Goal: Information Seeking & Learning: Learn about a topic

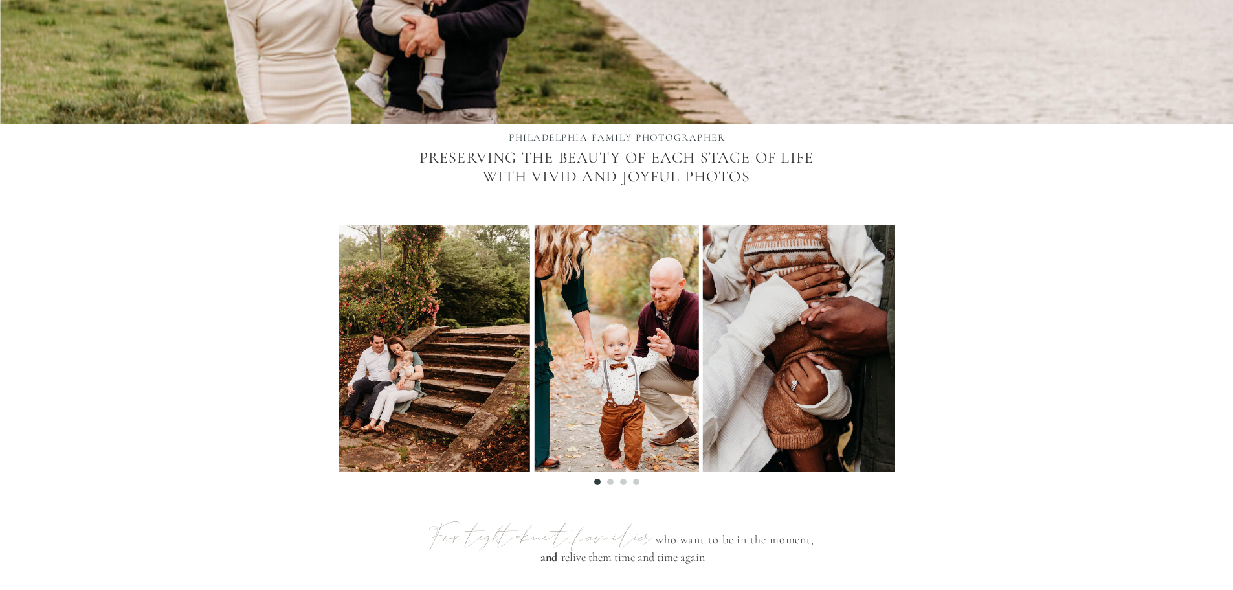
scroll to position [388, 0]
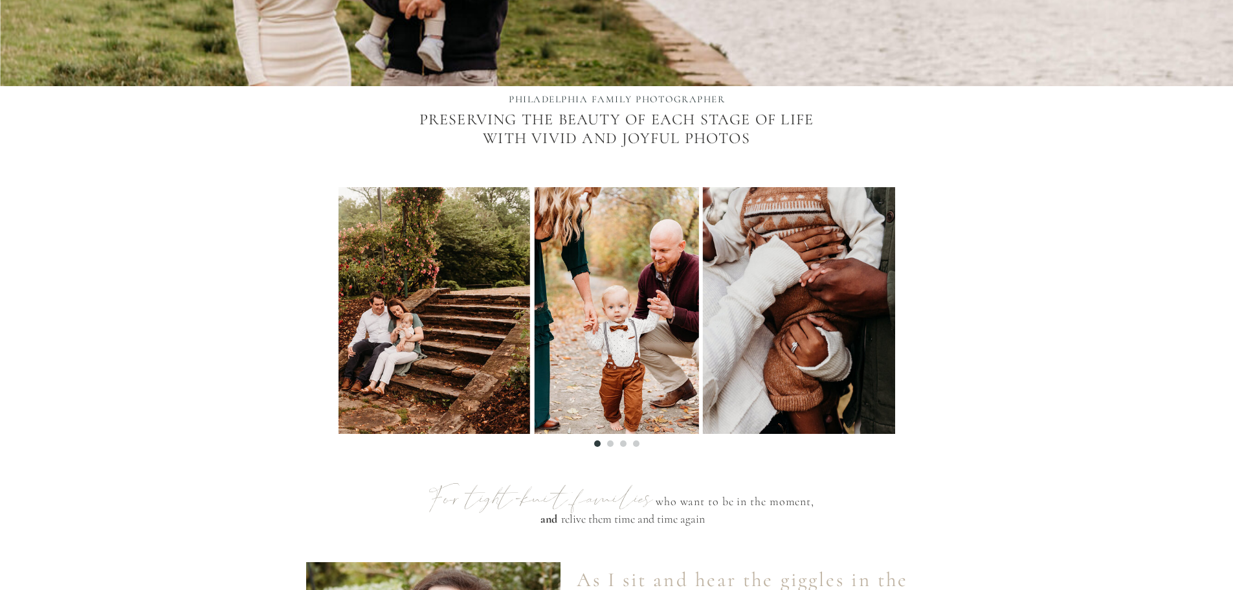
click at [607, 445] on li "Page dot 2" at bounding box center [610, 443] width 6 height 6
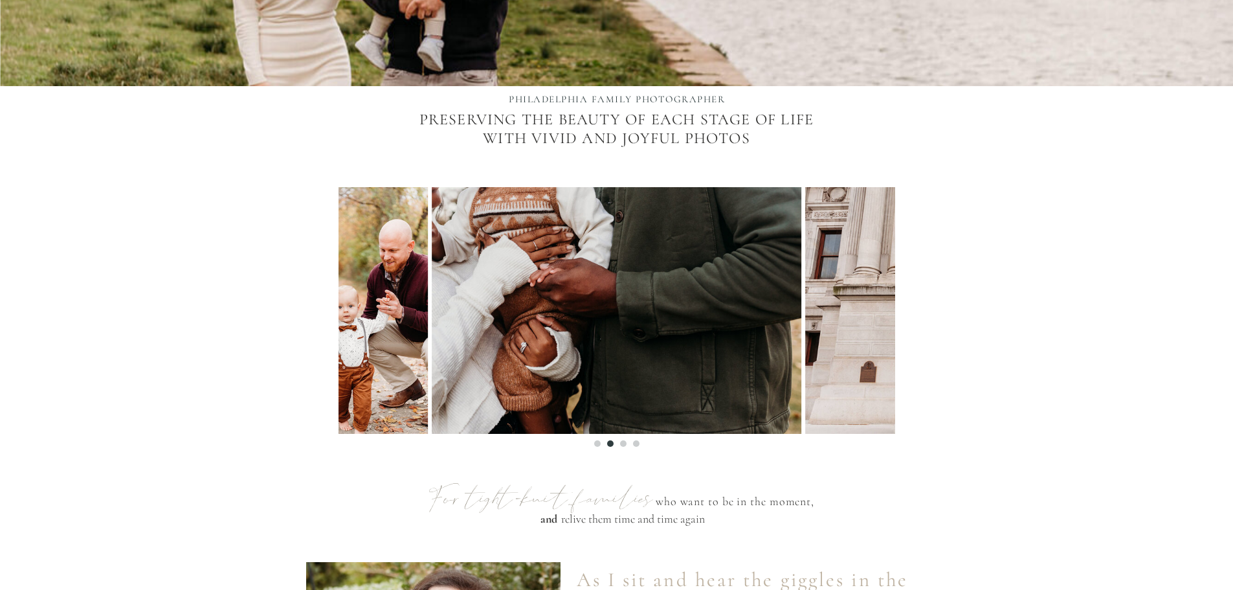
click at [622, 446] on li "Page dot 3" at bounding box center [623, 443] width 6 height 6
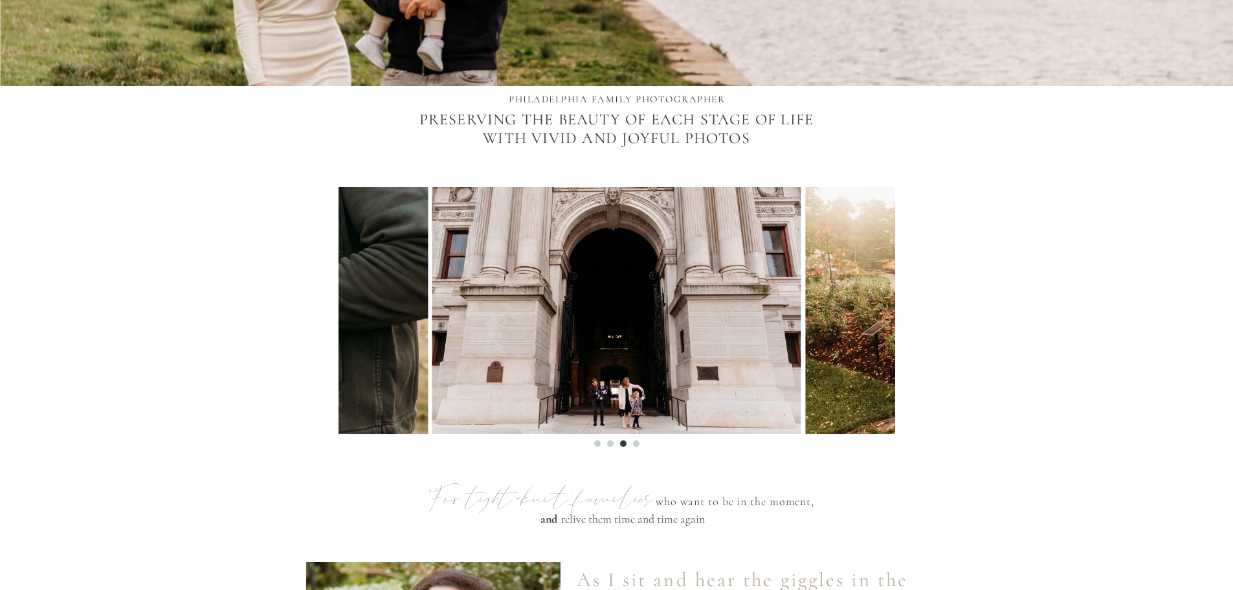
click at [635, 442] on li "Page dot 4" at bounding box center [636, 443] width 6 height 6
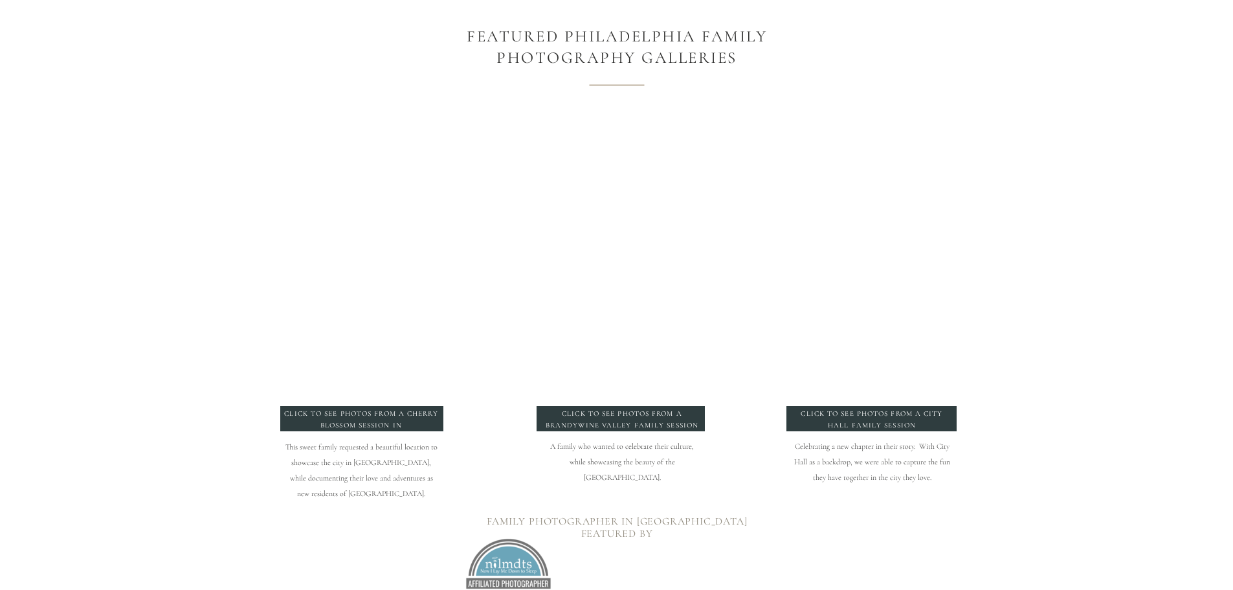
scroll to position [1360, 0]
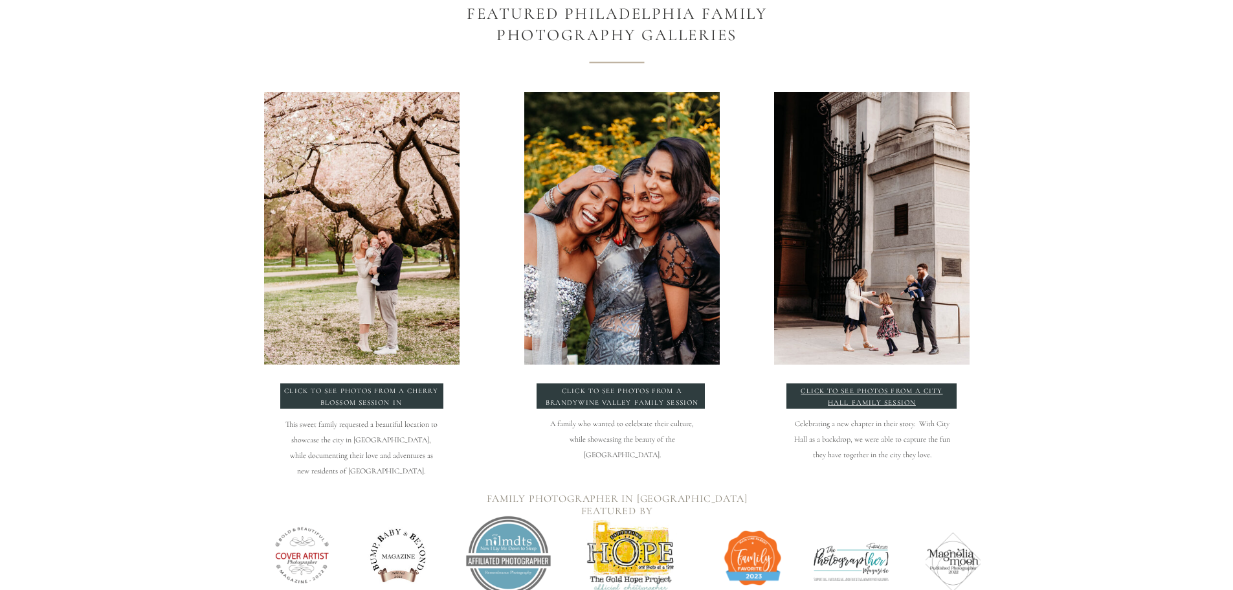
click at [873, 387] on p "click to see photos from a City hall family session" at bounding box center [872, 394] width 156 height 19
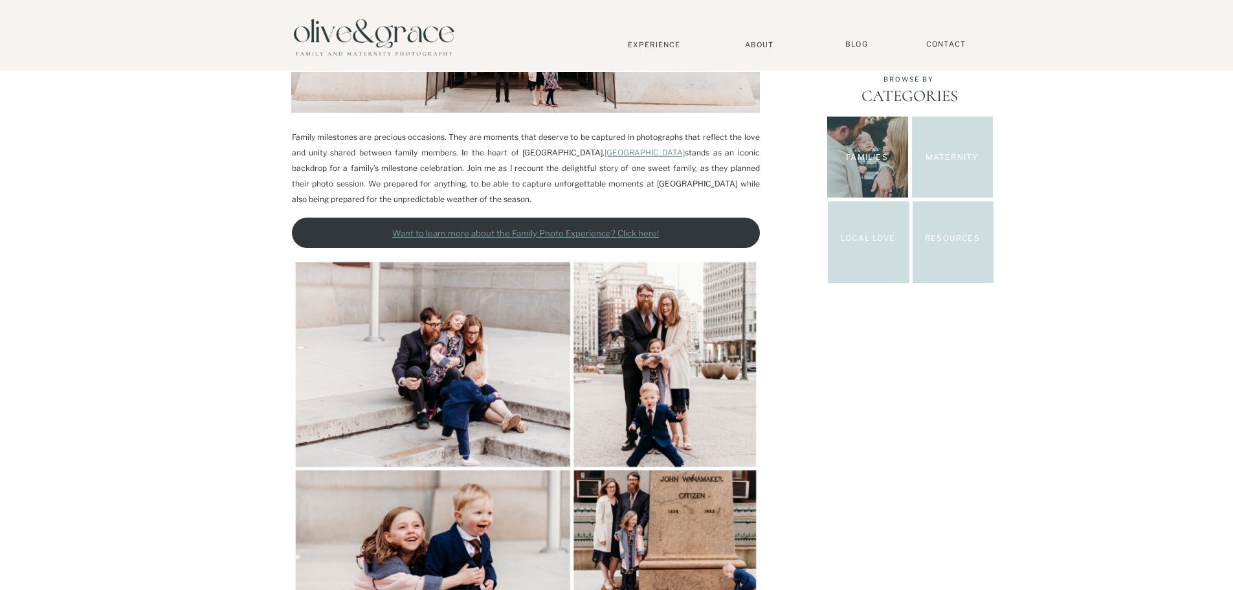
scroll to position [388, 0]
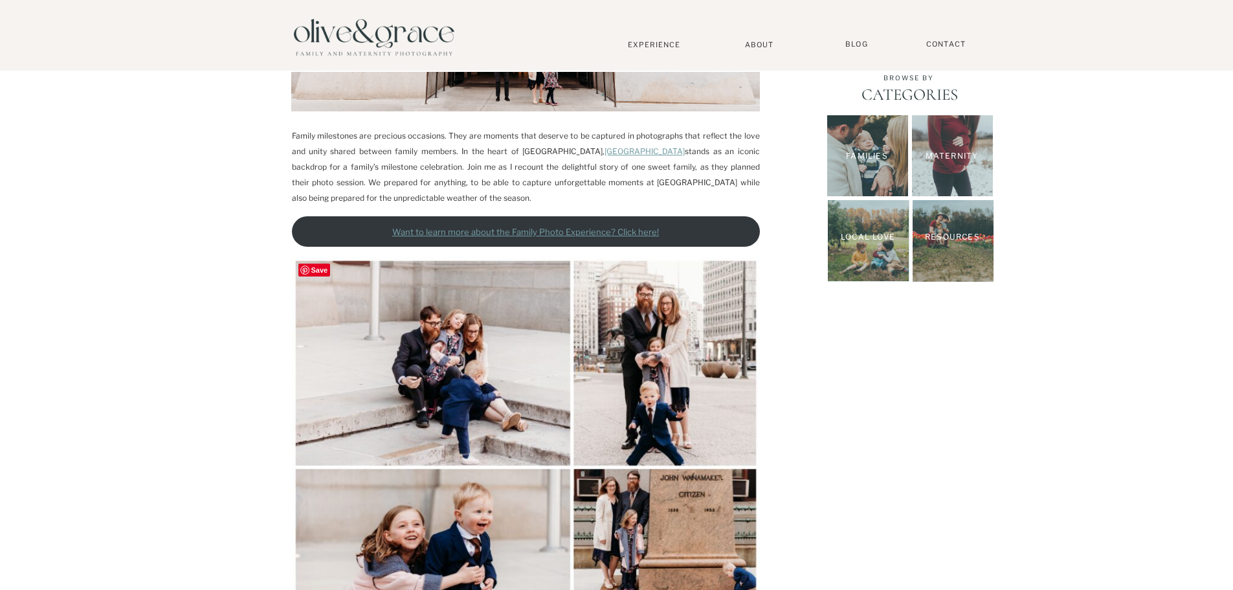
click at [496, 322] on img at bounding box center [526, 432] width 468 height 351
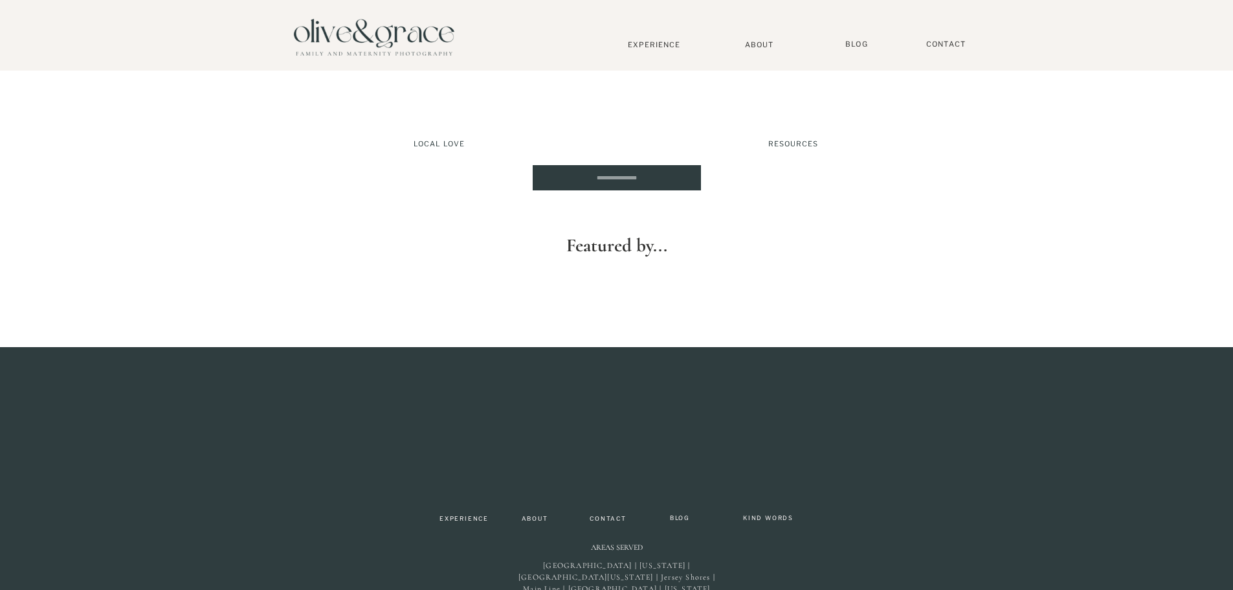
scroll to position [2859, 0]
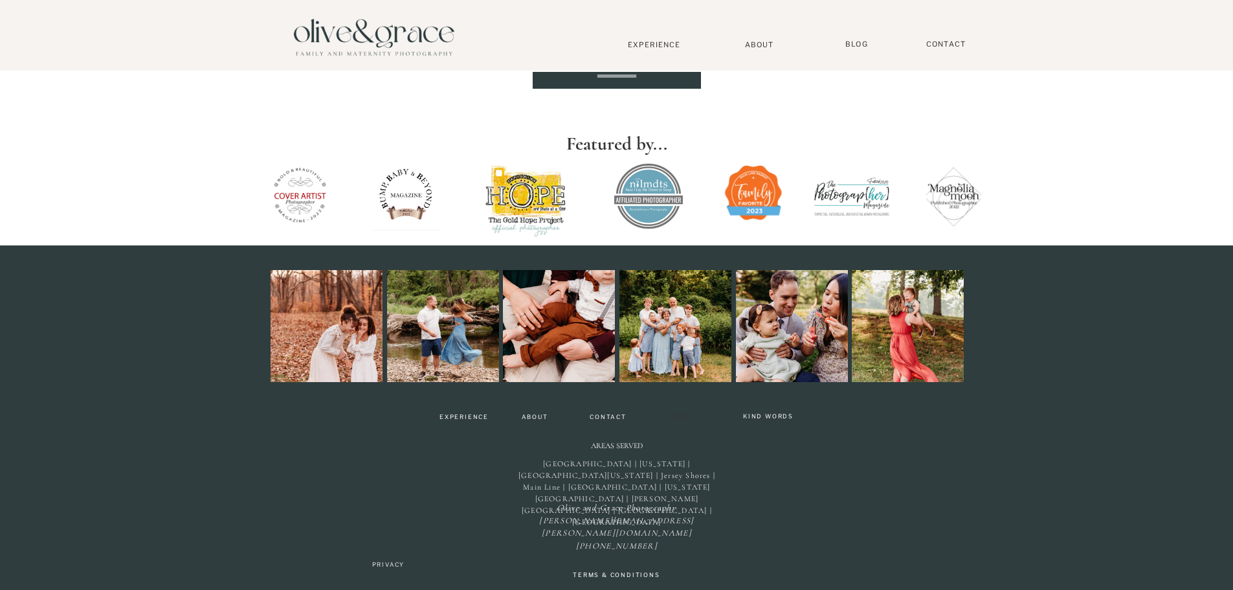
click at [692, 414] on nav "BLOG" at bounding box center [680, 418] width 31 height 10
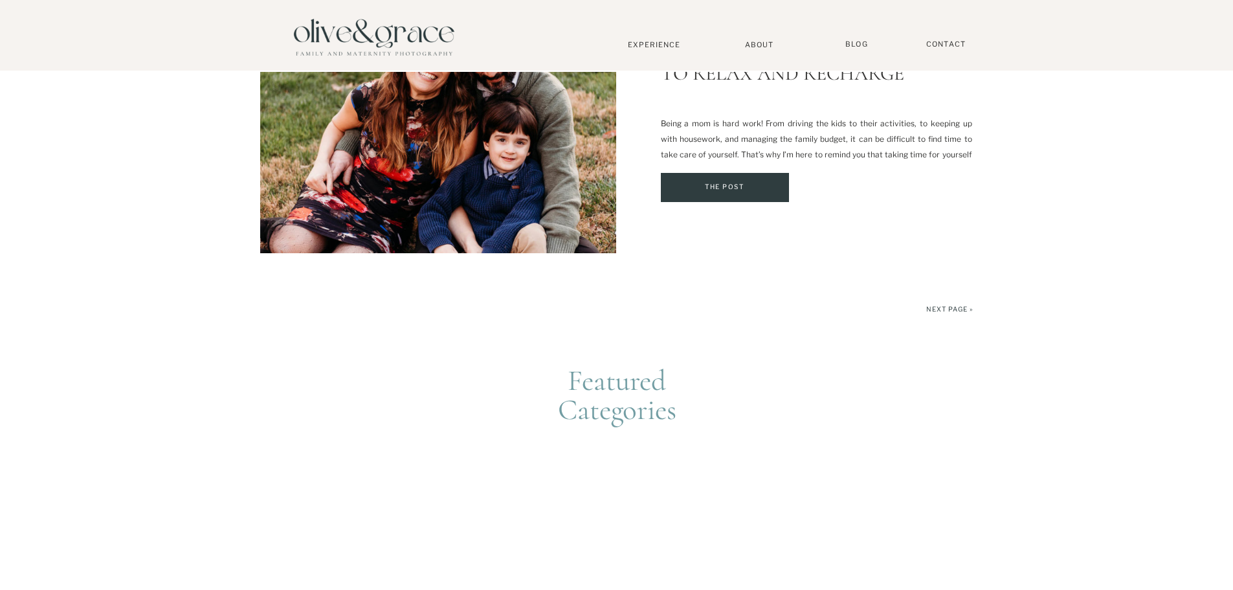
scroll to position [3367, 0]
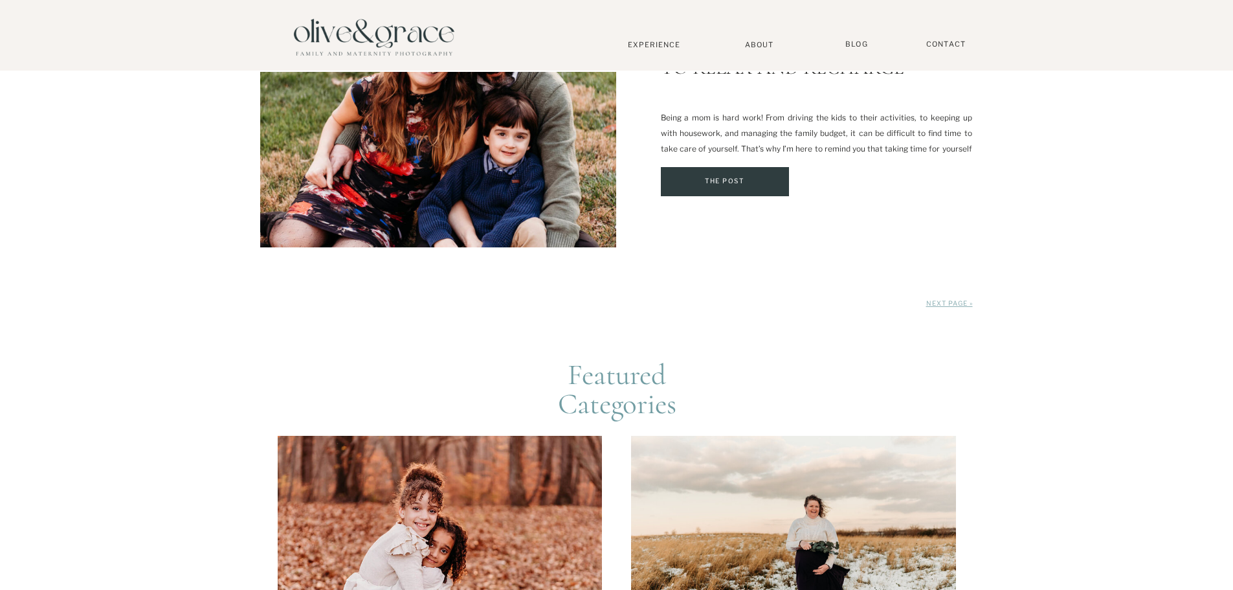
click at [953, 302] on link "Next Page »" at bounding box center [949, 303] width 47 height 8
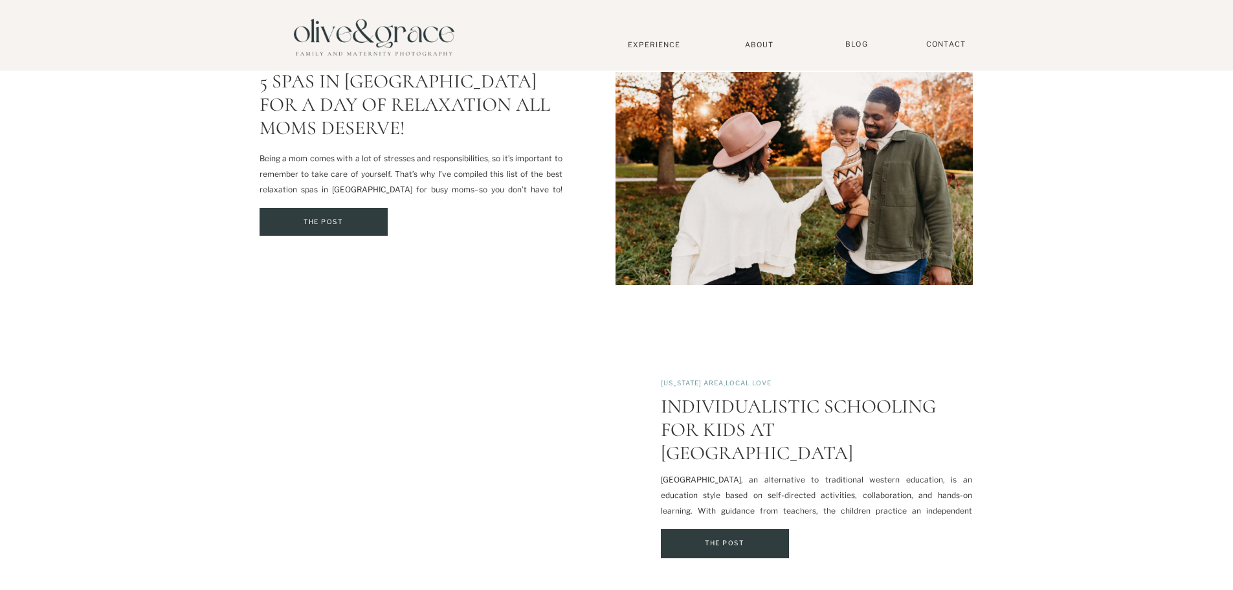
scroll to position [3043, 0]
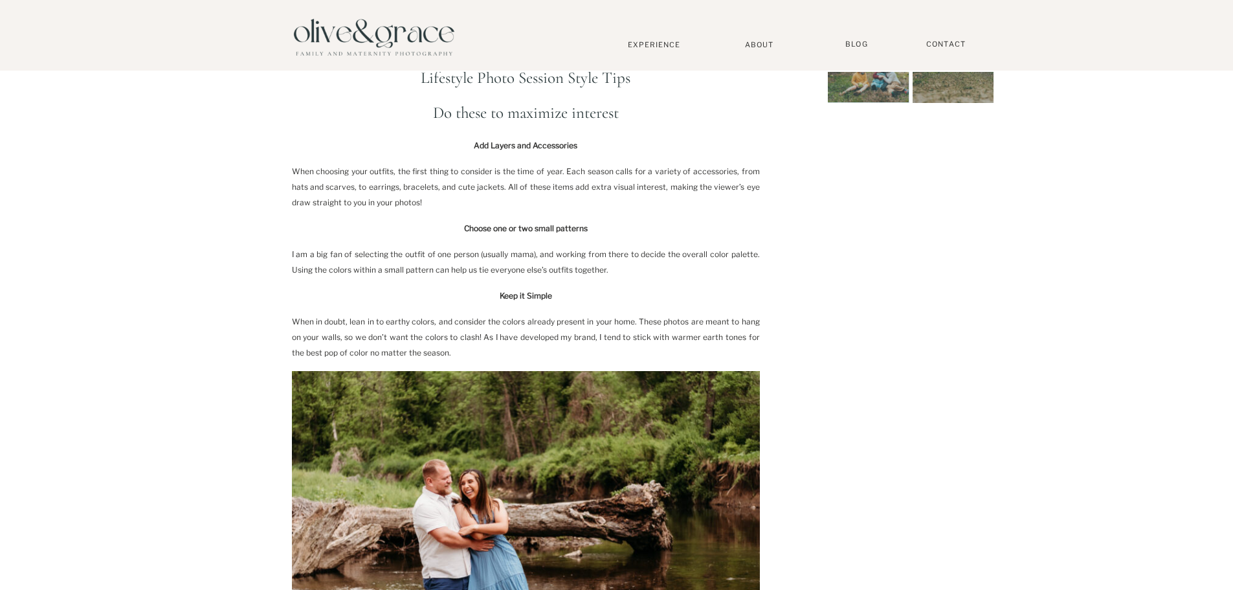
scroll to position [583, 0]
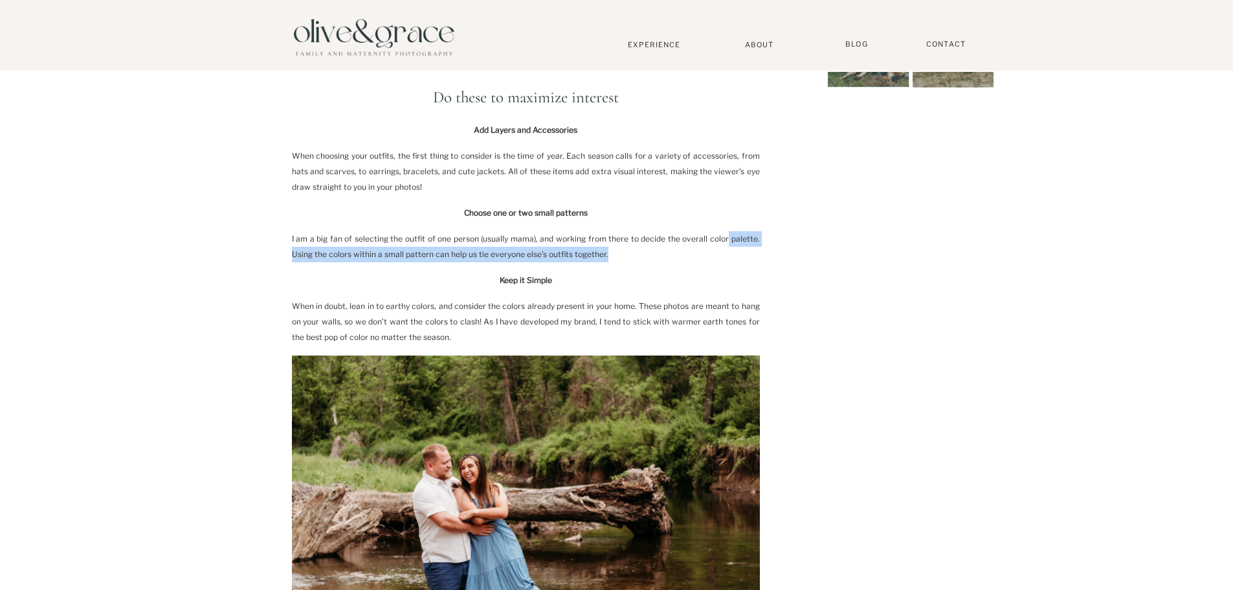
drag, startPoint x: 585, startPoint y: 249, endPoint x: 709, endPoint y: 234, distance: 124.6
click at [709, 234] on p "I am a big fan of selecting the outfit of one person (usually mama), and workin…" at bounding box center [526, 246] width 468 height 31
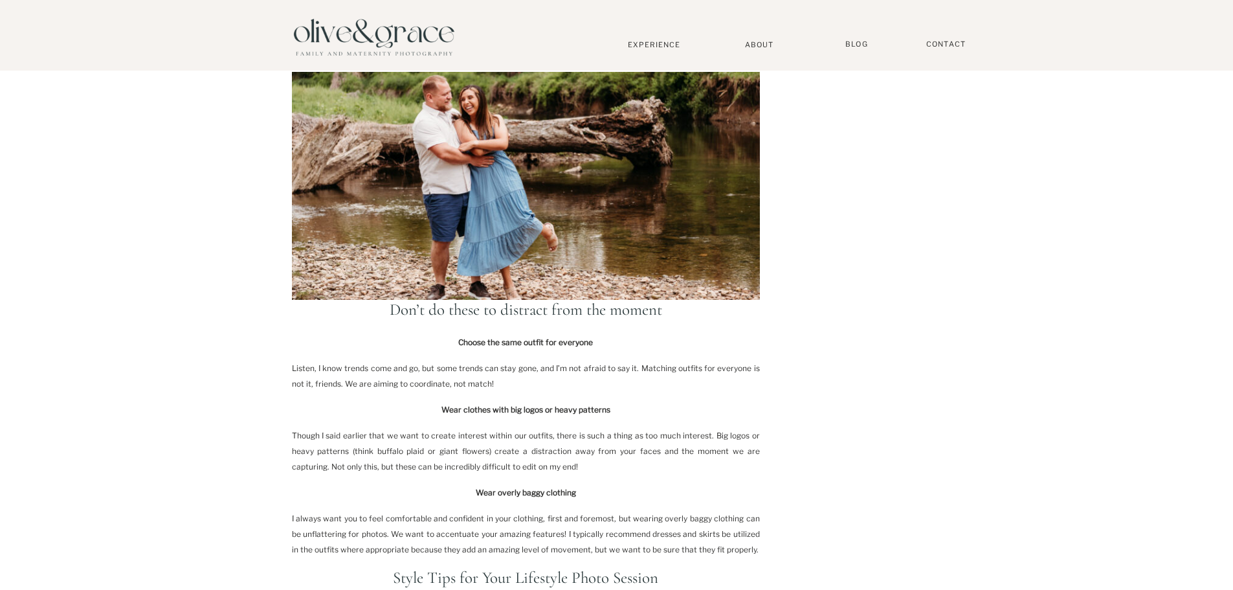
scroll to position [971, 0]
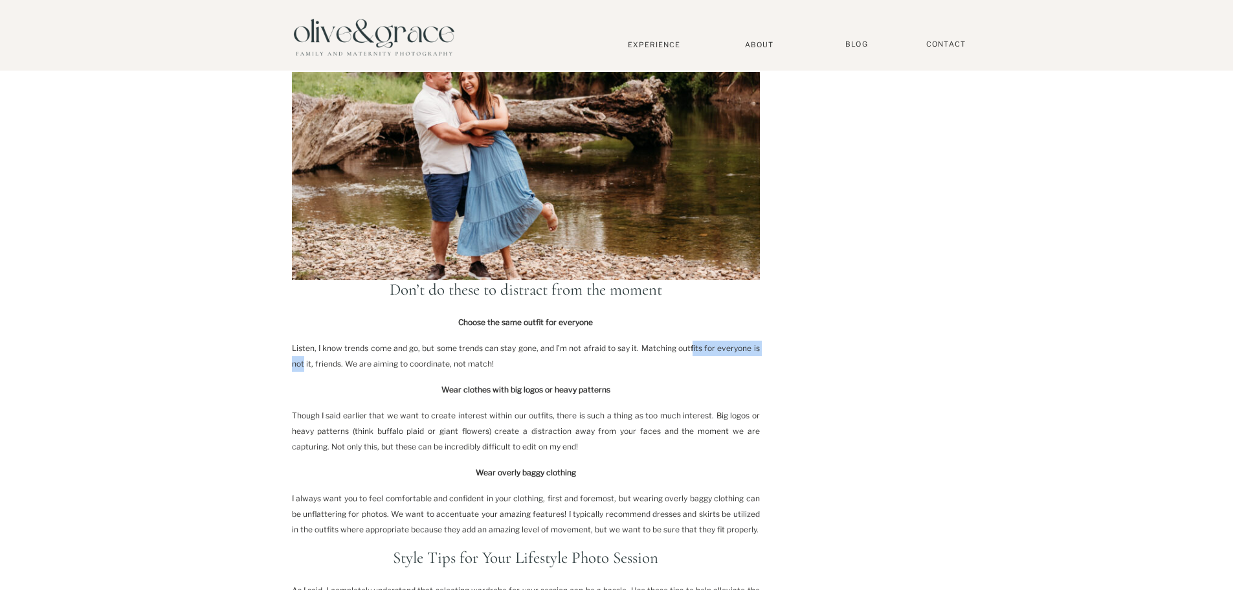
drag, startPoint x: 680, startPoint y: 344, endPoint x: 759, endPoint y: 344, distance: 78.3
click at [759, 344] on p "Listen, I know trends come and go, but some trends can stay gone, and I’m not a…" at bounding box center [526, 356] width 468 height 31
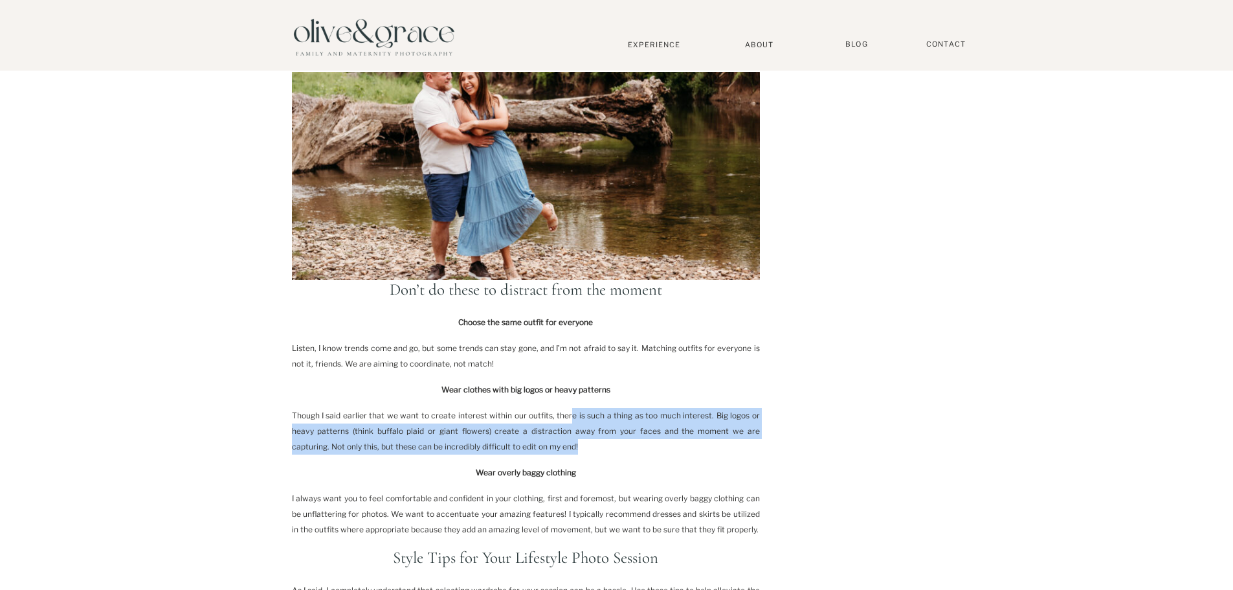
drag, startPoint x: 557, startPoint y: 442, endPoint x: 559, endPoint y: 414, distance: 27.9
click at [559, 414] on p "Though I said earlier that we want to create interest within our outfits, there…" at bounding box center [526, 431] width 468 height 47
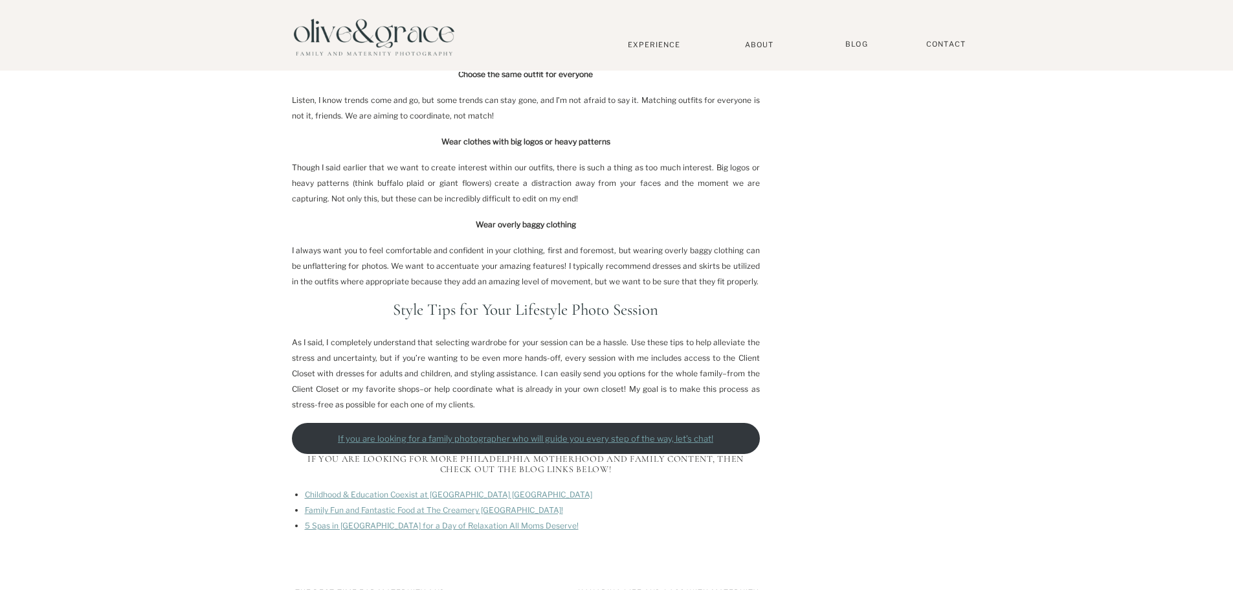
scroll to position [1230, 0]
